Goal: Information Seeking & Learning: Learn about a topic

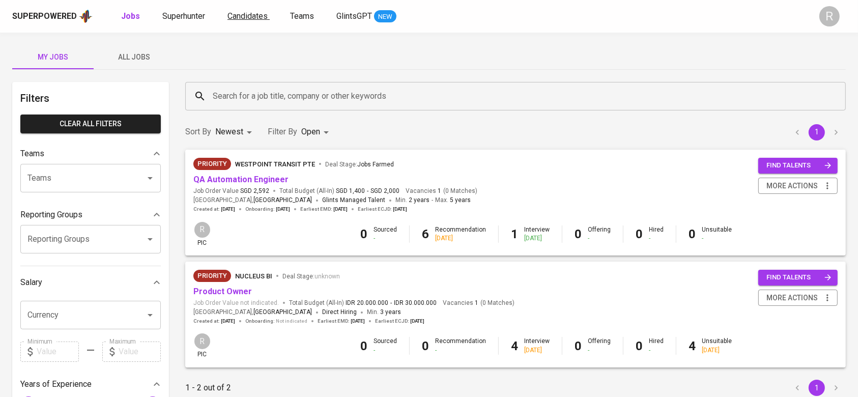
click at [249, 16] on span "Candidates" at bounding box center [247, 16] width 40 height 10
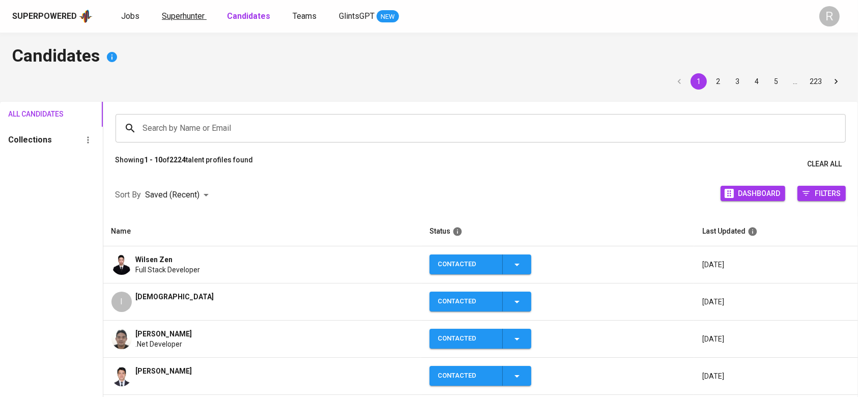
click at [195, 14] on span "Superhunter" at bounding box center [183, 16] width 43 height 10
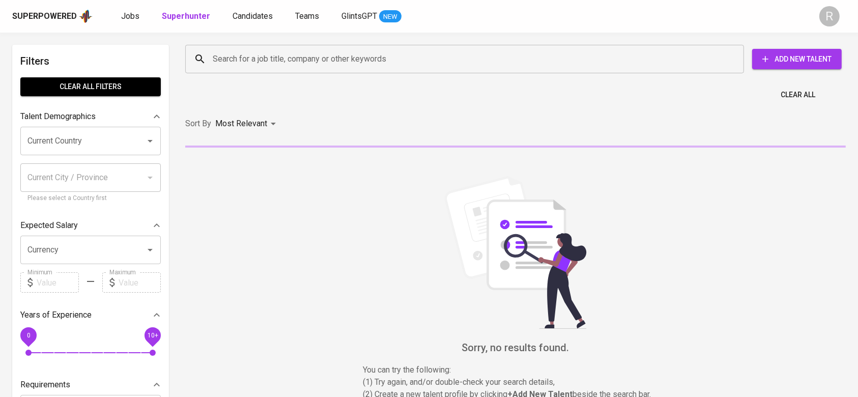
click at [240, 53] on input "Search for a job title, company or other keywords" at bounding box center [467, 58] width 514 height 19
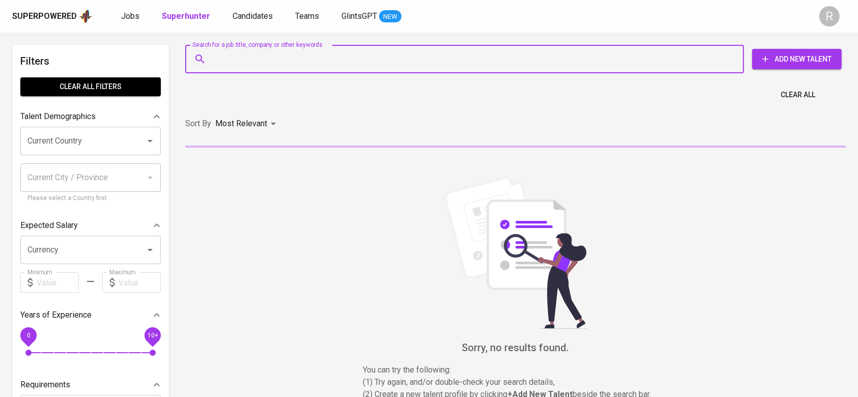
type input "."
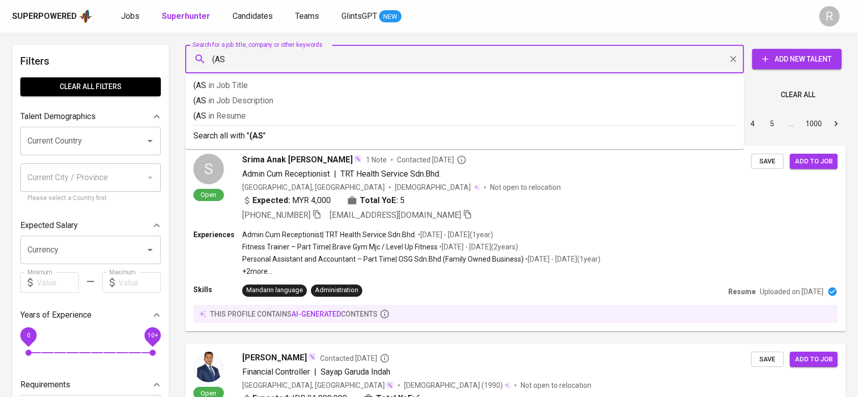
click at [253, 61] on input "(AS" at bounding box center [467, 58] width 514 height 19
type input "(ASP OR"
type input "("asp" o"
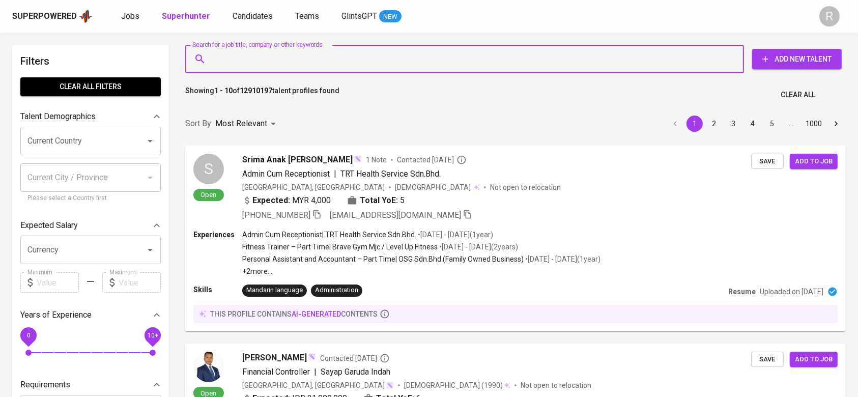
type input "9"
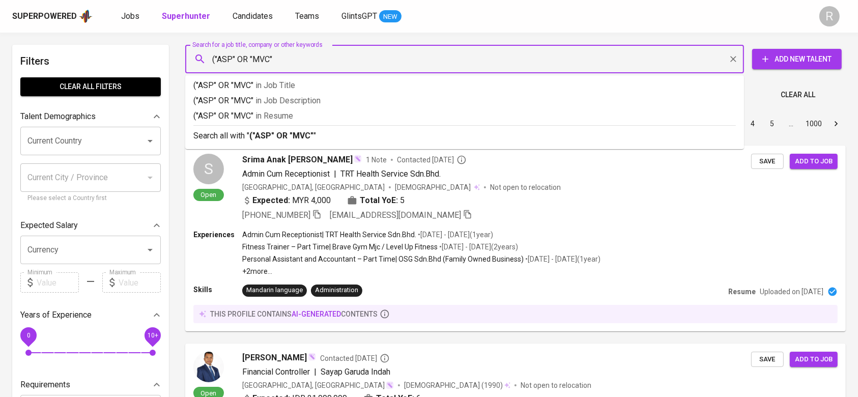
type input "("ASP" OR "MVC")"
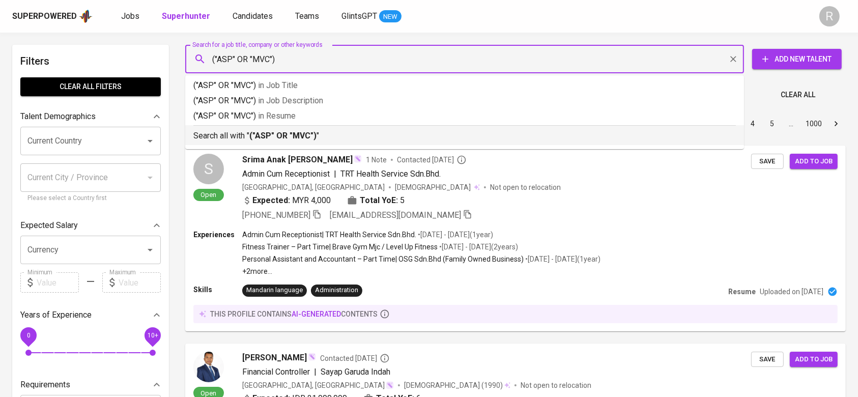
click at [265, 132] on b "("ASP" OR "MVC")" at bounding box center [282, 136] width 67 height 10
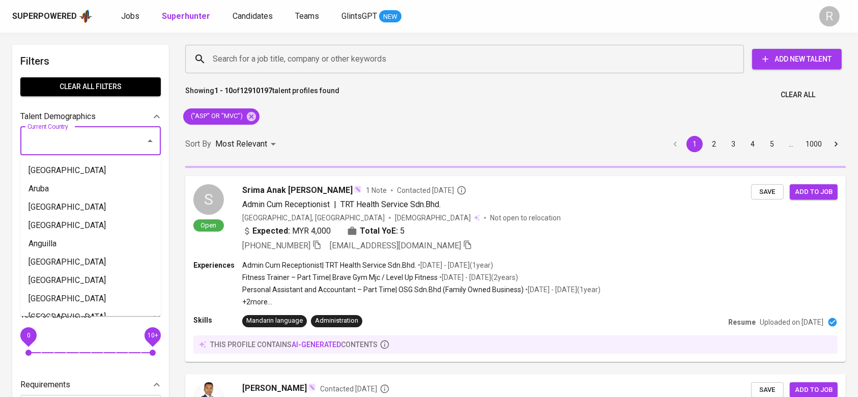
click at [63, 142] on input "Current Country" at bounding box center [76, 140] width 103 height 19
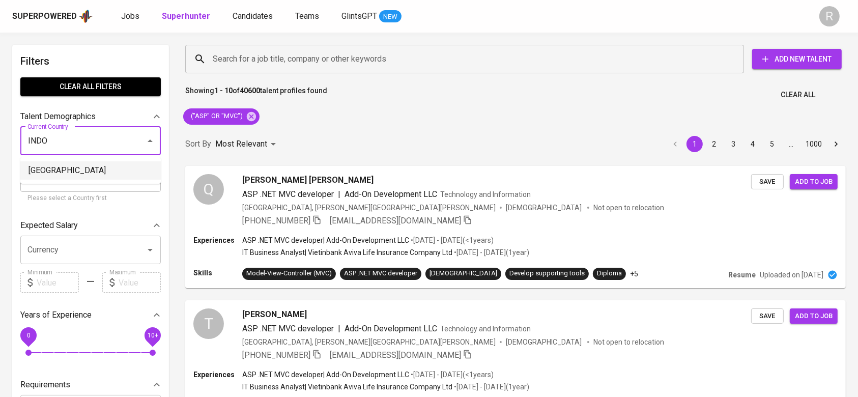
click at [45, 168] on li "[GEOGRAPHIC_DATA]" at bounding box center [90, 170] width 140 height 18
type input "[GEOGRAPHIC_DATA]"
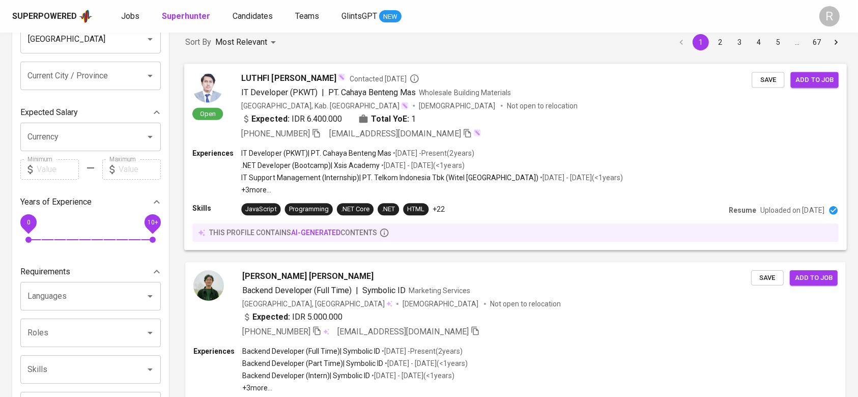
scroll to position [103, 0]
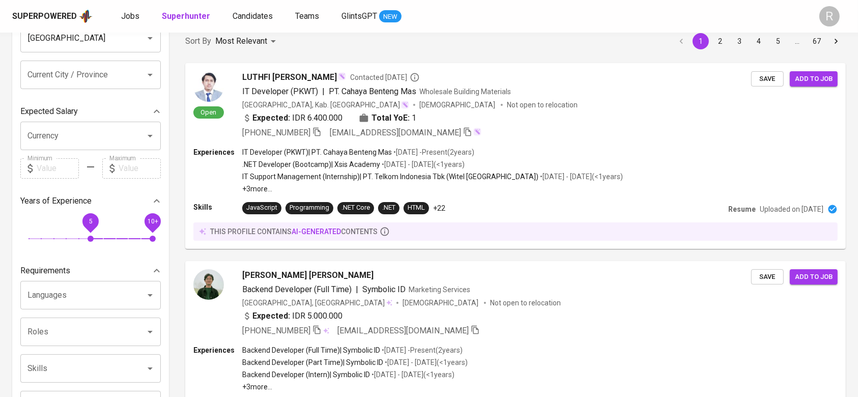
drag, startPoint x: 25, startPoint y: 223, endPoint x: 89, endPoint y: 233, distance: 63.9
click at [89, 236] on span "5" at bounding box center [90, 239] width 6 height 6
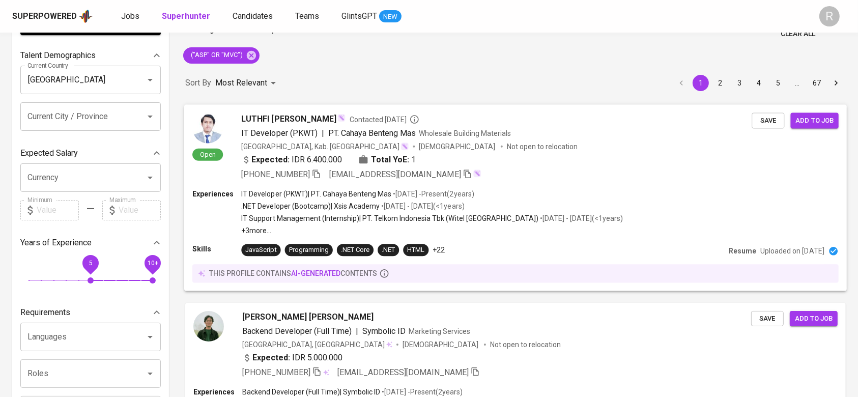
click at [63, 178] on input "Currency" at bounding box center [76, 177] width 103 height 19
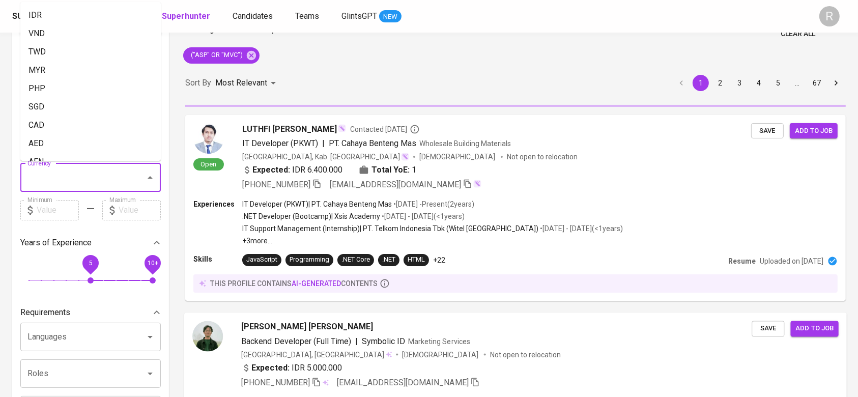
scroll to position [7, 0]
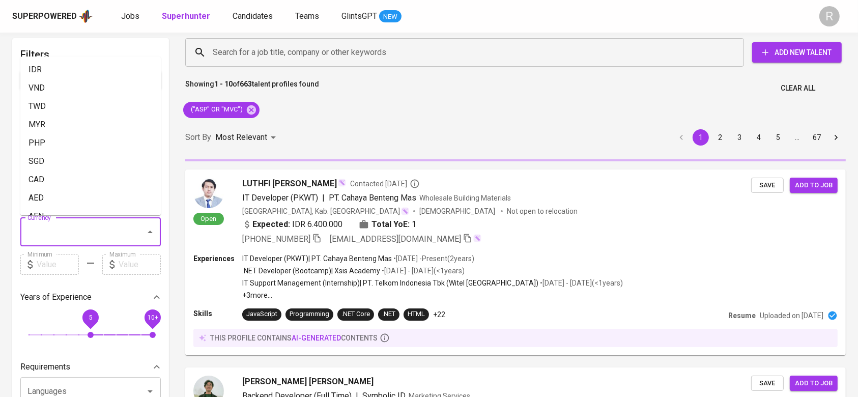
click at [374, 136] on div "Sort By Most Relevant MOST_RELEVANT 1 2 3 4 5 … 67" at bounding box center [515, 137] width 672 height 31
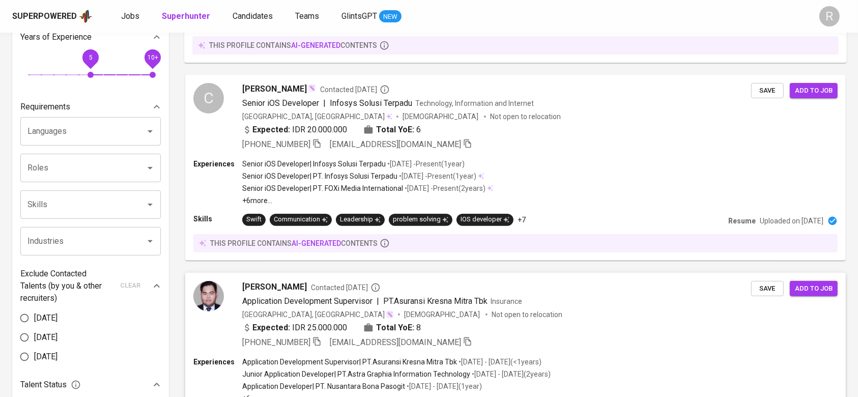
scroll to position [0, 0]
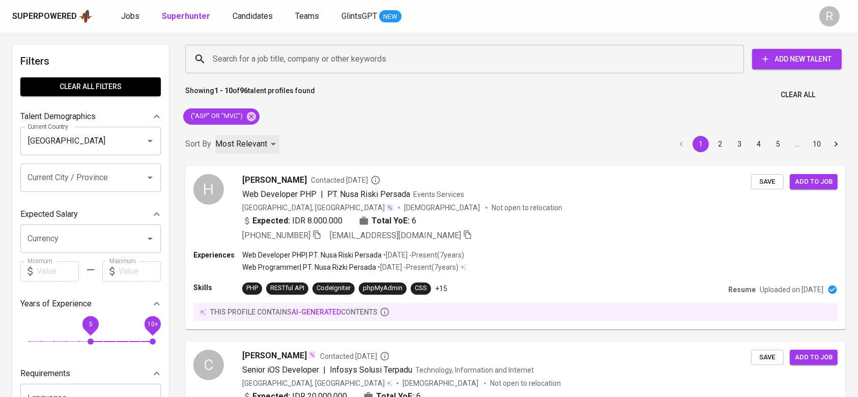
click at [260, 135] on div "Most Relevant" at bounding box center [247, 144] width 64 height 19
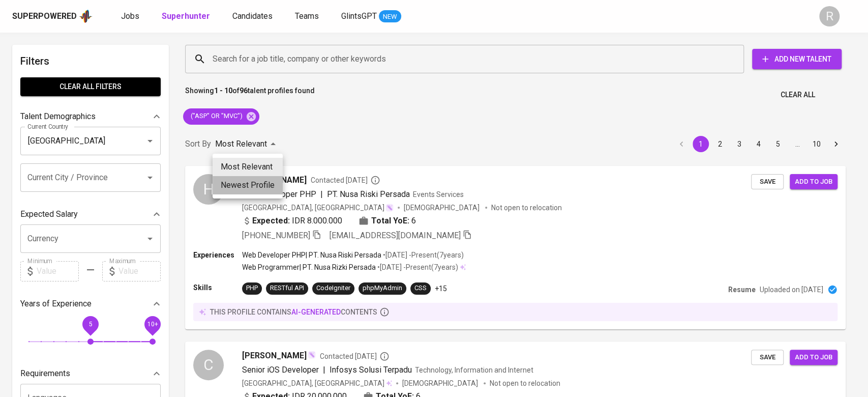
click at [237, 182] on li "Newest Profile" at bounding box center [248, 185] width 70 height 18
type input "PROFILE_CREATION"
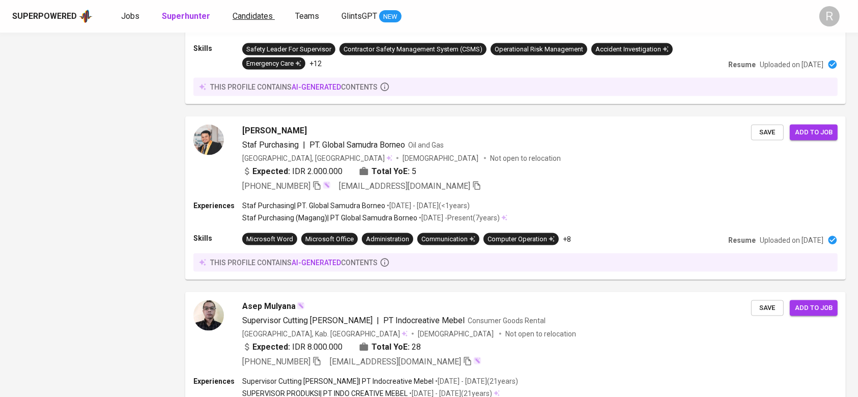
scroll to position [1453, 0]
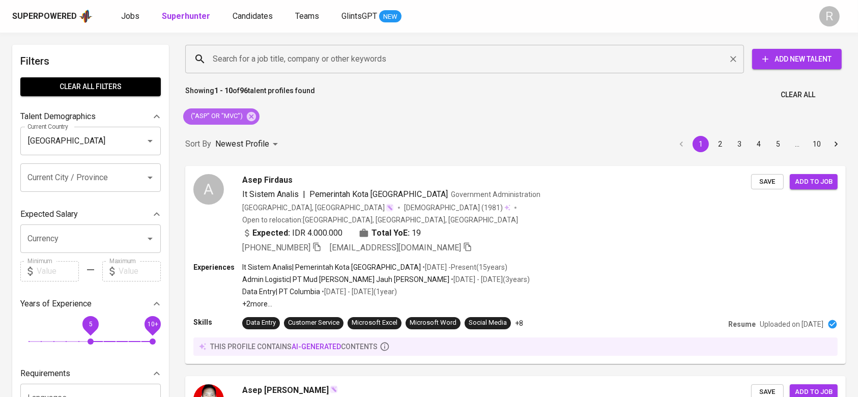
drag, startPoint x: 253, startPoint y: 115, endPoint x: 233, endPoint y: 59, distance: 59.4
click at [253, 115] on icon at bounding box center [251, 115] width 9 height 9
click at [255, 59] on input "Search for a job title, company or other keywords" at bounding box center [467, 58] width 514 height 19
click at [233, 59] on input "." at bounding box center [467, 58] width 514 height 19
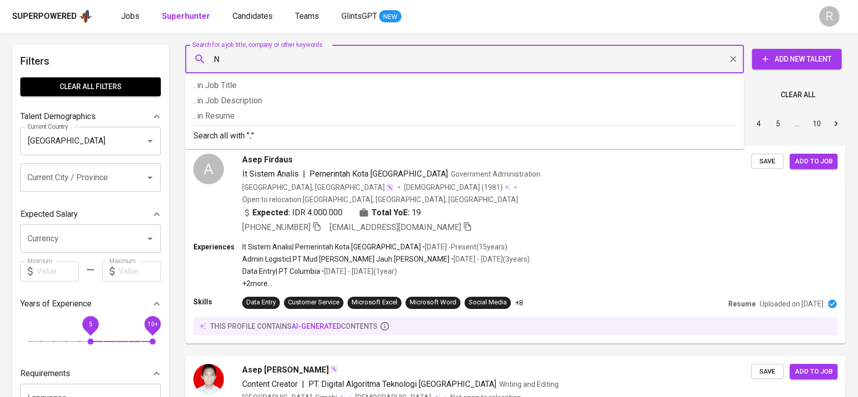
type input "."
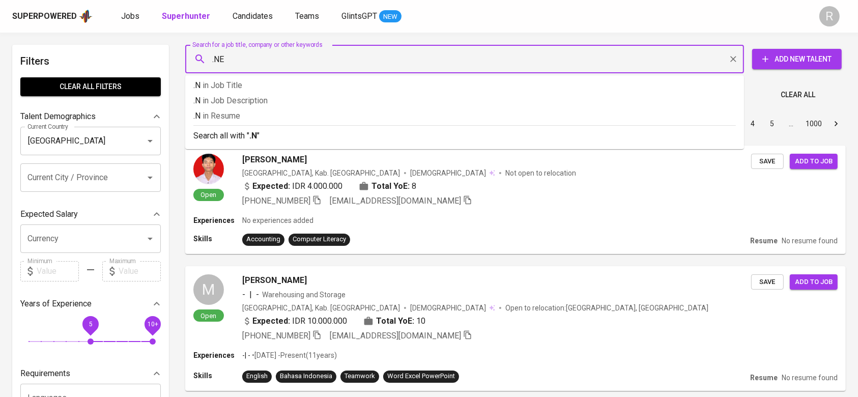
type input ".NET"
click at [227, 119] on span "in Resume" at bounding box center [231, 116] width 38 height 10
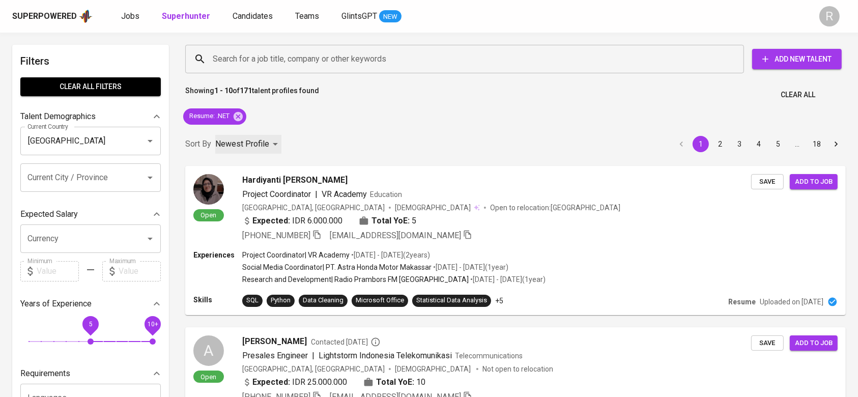
click at [238, 142] on p "Newest Profile" at bounding box center [242, 144] width 54 height 12
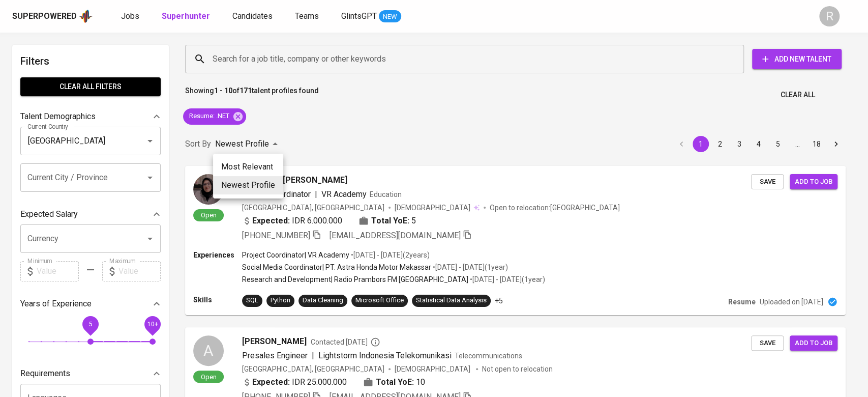
click at [358, 132] on div at bounding box center [434, 198] width 868 height 397
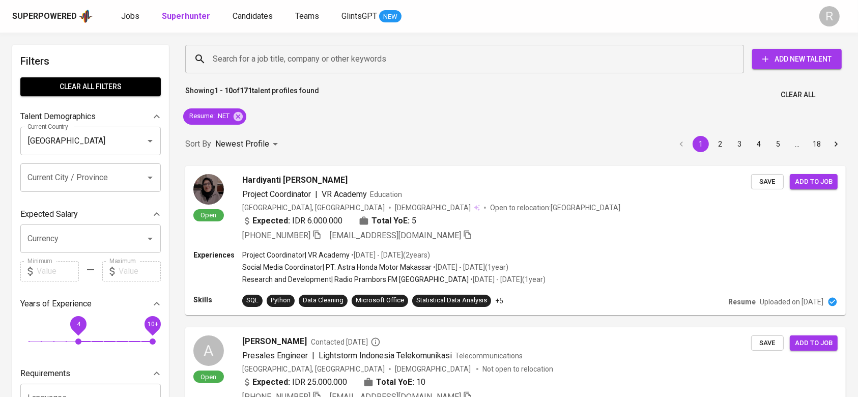
drag, startPoint x: 87, startPoint y: 321, endPoint x: 80, endPoint y: 322, distance: 7.2
click at [80, 322] on span "4" at bounding box center [78, 323] width 23 height 23
click at [141, 324] on span "10+" at bounding box center [152, 323] width 23 height 23
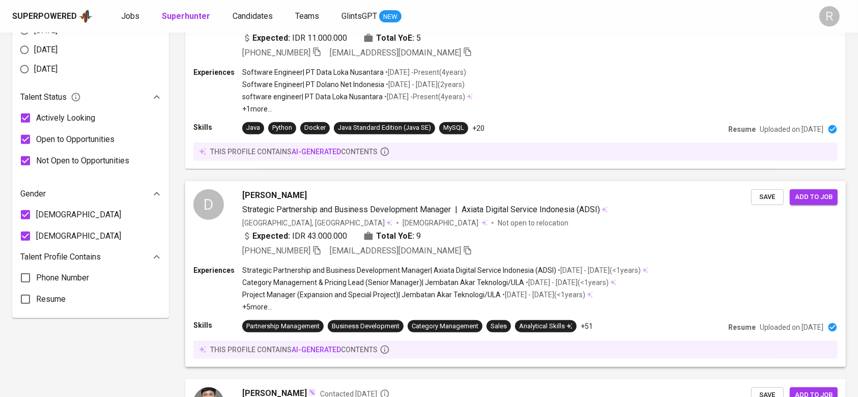
scroll to position [450, 0]
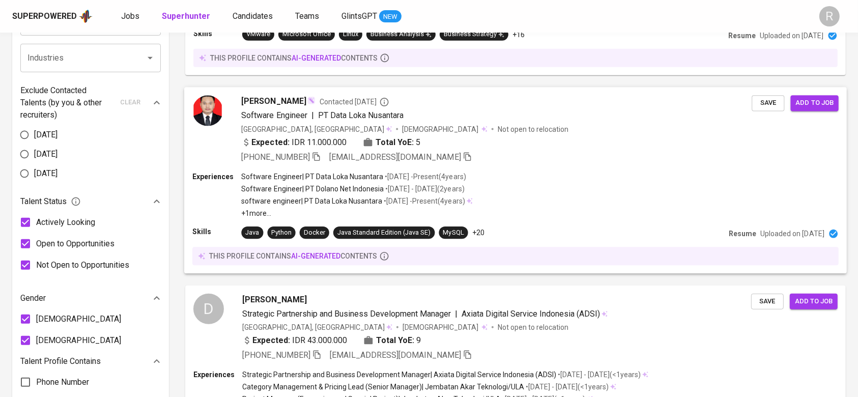
click at [384, 196] on p "• Jan 2021 - Present ( 4 years )" at bounding box center [423, 201] width 82 height 10
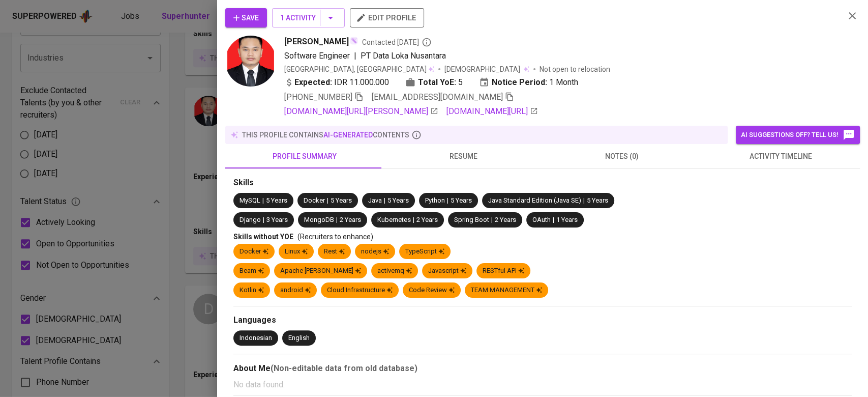
scroll to position [450, 0]
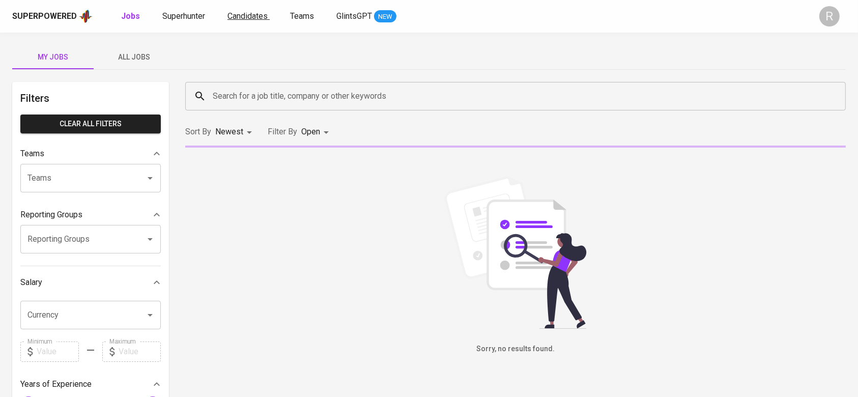
click at [264, 17] on span "Candidates" at bounding box center [247, 16] width 40 height 10
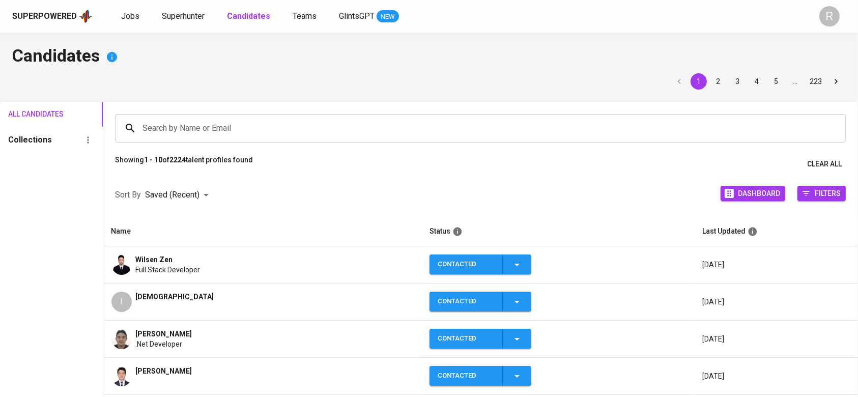
click at [187, 255] on div "Wilsen Zen" at bounding box center [168, 259] width 65 height 10
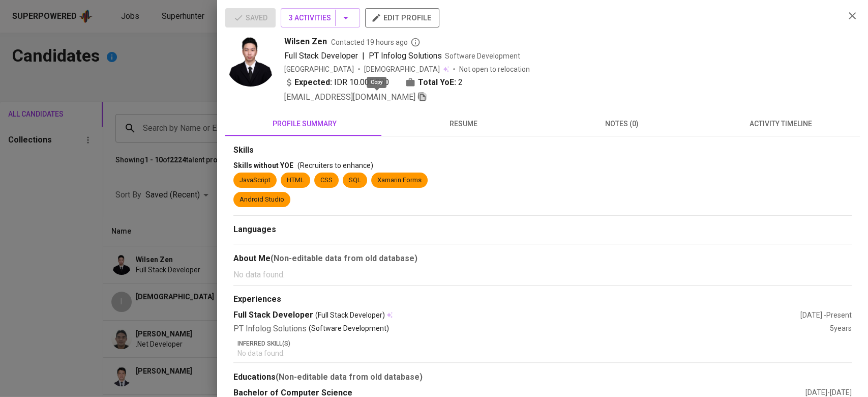
click at [418, 94] on icon "button" at bounding box center [422, 96] width 9 height 9
click at [452, 127] on span "resume" at bounding box center [463, 124] width 147 height 13
